Goal: Information Seeking & Learning: Learn about a topic

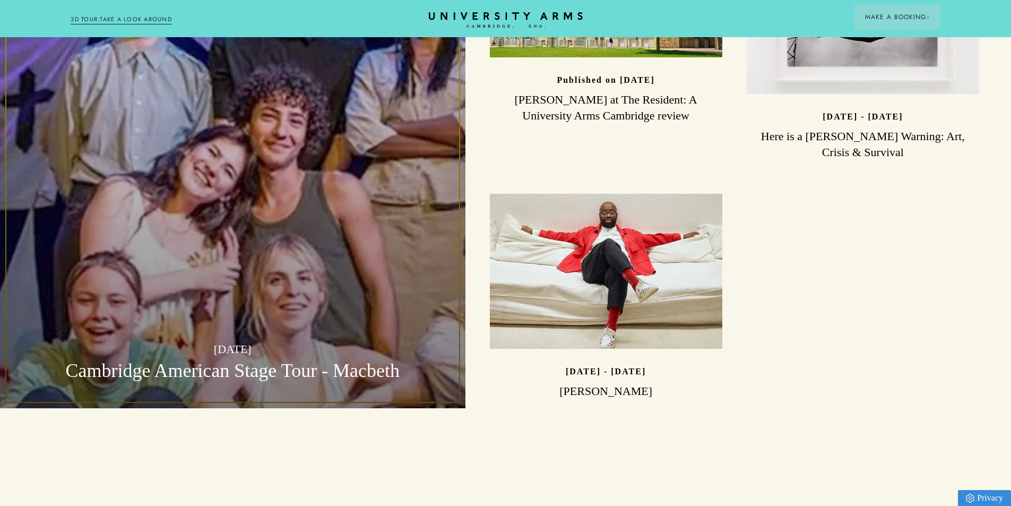
scroll to position [2663, 0]
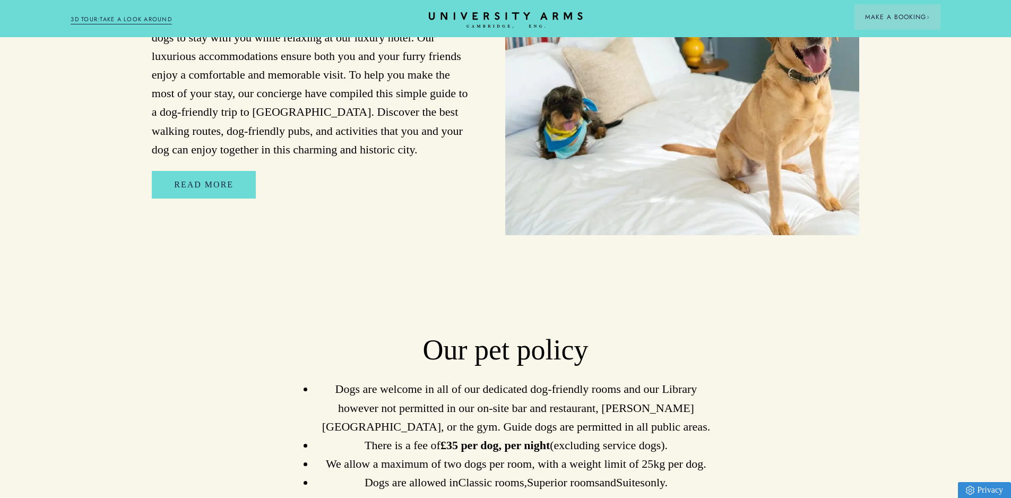
scroll to position [1220, 0]
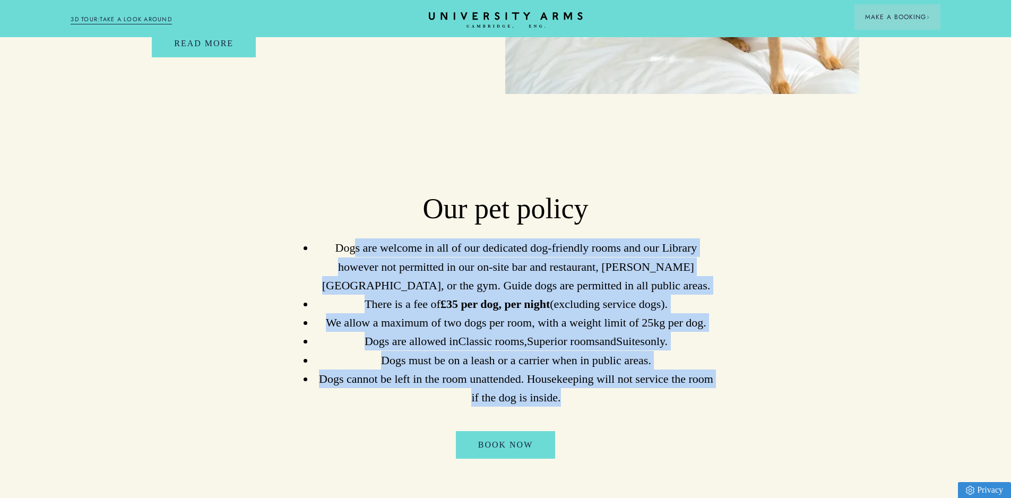
drag, startPoint x: 356, startPoint y: 216, endPoint x: 648, endPoint y: 352, distance: 322.4
click at [656, 363] on ul "Dogs are welcome in all of our dedicated dog-friendly rooms and our Library how…" at bounding box center [505, 322] width 424 height 168
drag, startPoint x: 499, startPoint y: 262, endPoint x: 443, endPoint y: 221, distance: 70.3
click at [500, 262] on li "Dogs are welcome in all of our dedicated dog-friendly rooms and our Library how…" at bounding box center [515, 266] width 403 height 56
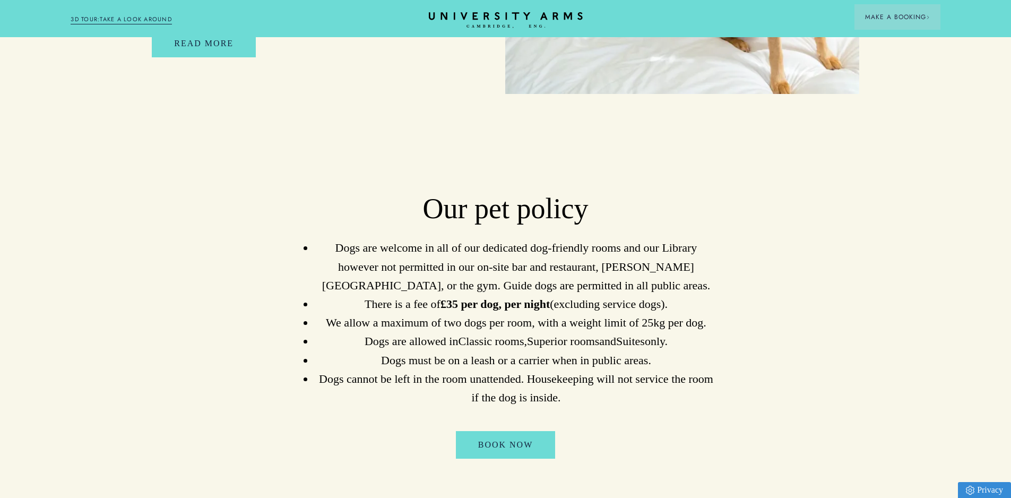
click at [331, 238] on li "Dogs are welcome in all of our dedicated dog-friendly rooms and our Library how…" at bounding box center [515, 266] width 403 height 56
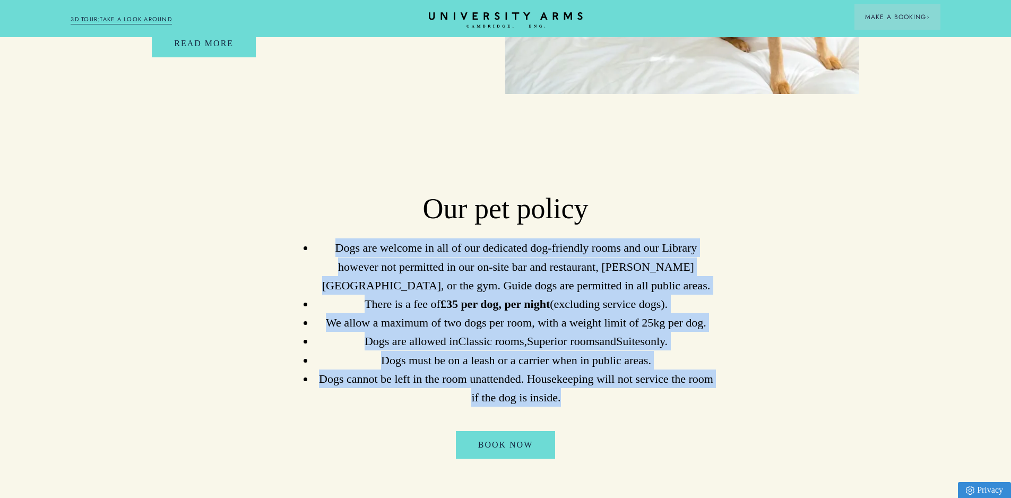
drag, startPoint x: 335, startPoint y: 220, endPoint x: 561, endPoint y: 370, distance: 271.4
click at [561, 370] on ul "Dogs are welcome in all of our dedicated dog-friendly rooms and our Library how…" at bounding box center [505, 322] width 424 height 168
copy ul "Dogs are welcome in all of our dedicated dog-friendly rooms and our Library how…"
click at [794, 290] on div "Our pet policy Dogs are welcome in all of our dedicated dog-friendly rooms and …" at bounding box center [505, 331] width 707 height 279
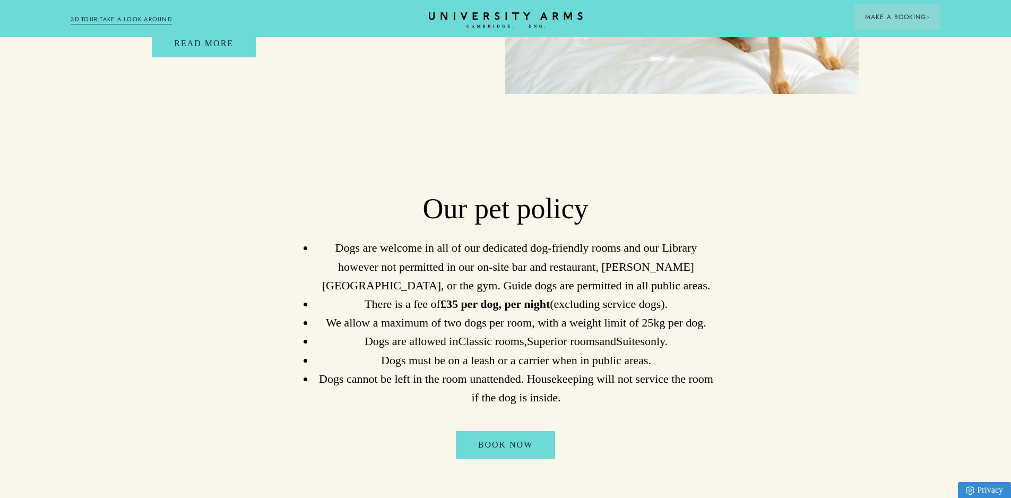
drag, startPoint x: 942, startPoint y: 67, endPoint x: 917, endPoint y: 67, distance: 24.9
